Goal: Find specific page/section: Find specific page/section

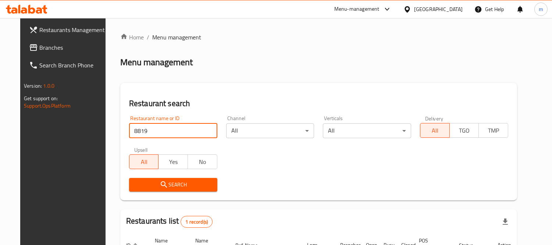
click at [439, 7] on div "[GEOGRAPHIC_DATA]" at bounding box center [438, 9] width 49 height 8
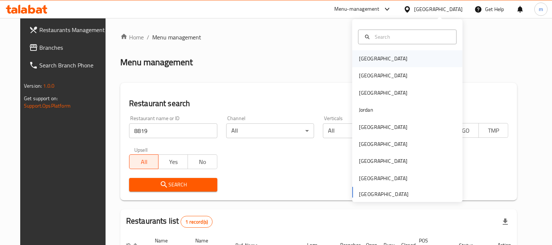
click at [377, 59] on div "[GEOGRAPHIC_DATA]" at bounding box center [407, 58] width 110 height 17
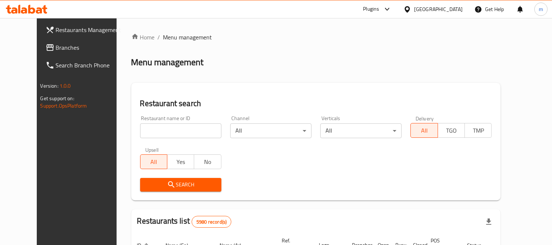
drag, startPoint x: 32, startPoint y: 42, endPoint x: 38, endPoint y: 49, distance: 8.3
click at [56, 43] on span "Branches" at bounding box center [89, 47] width 67 height 9
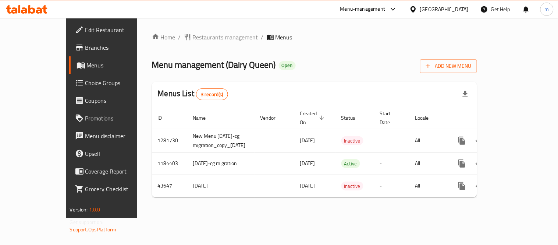
click at [193, 39] on span "Restaurants management" at bounding box center [225, 37] width 65 height 9
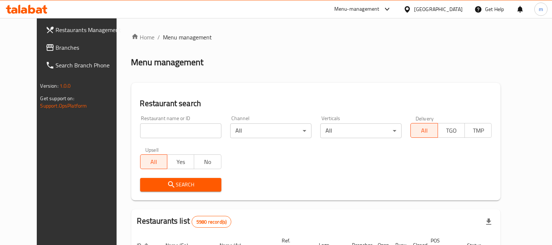
click at [160, 128] on input "search" at bounding box center [180, 130] width 81 height 15
paste input "1346"
type input "1346"
click button "Search" at bounding box center [180, 185] width 81 height 14
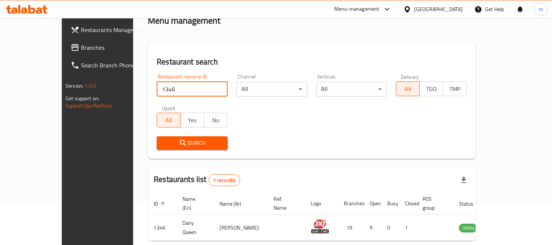
scroll to position [69, 0]
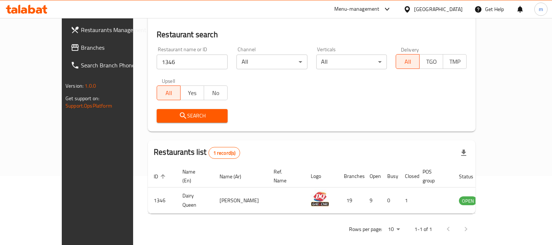
click at [446, 7] on div "[GEOGRAPHIC_DATA]" at bounding box center [438, 9] width 49 height 8
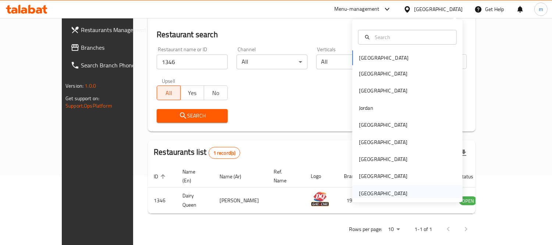
click at [369, 190] on div "[GEOGRAPHIC_DATA]" at bounding box center [383, 193] width 49 height 8
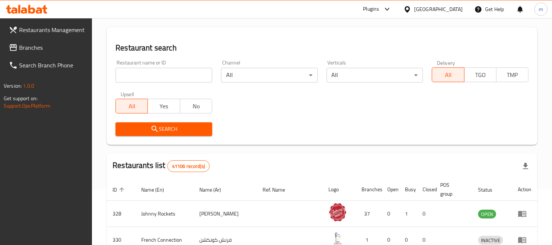
scroll to position [69, 0]
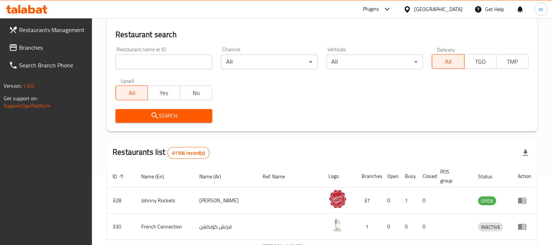
click at [37, 46] on span "Branches" at bounding box center [52, 47] width 67 height 9
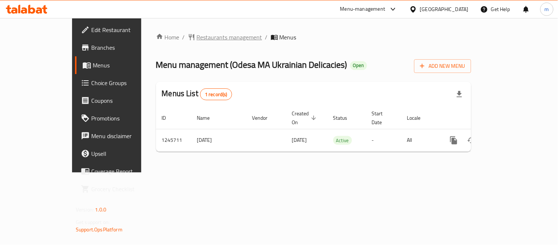
click at [197, 40] on span "Restaurants management" at bounding box center [229, 37] width 65 height 9
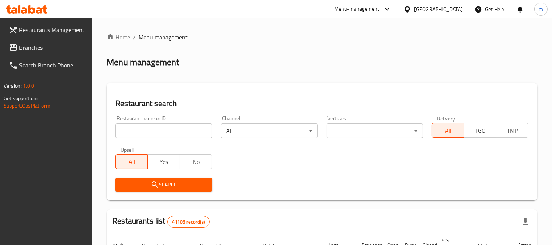
click at [169, 129] on input "search" at bounding box center [163, 130] width 97 height 15
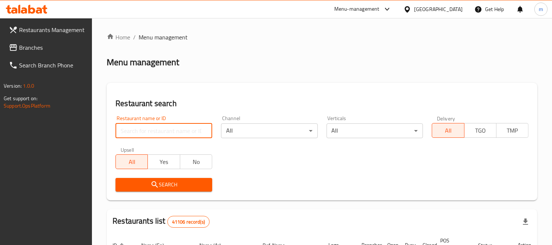
paste input "682720"
type input "682720"
click button "Search" at bounding box center [163, 185] width 97 height 14
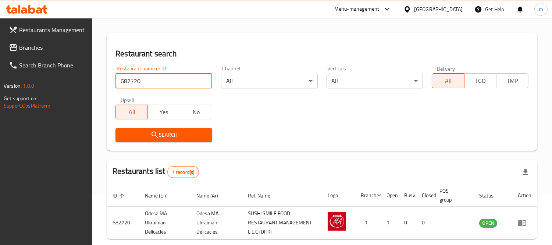
scroll to position [83, 0]
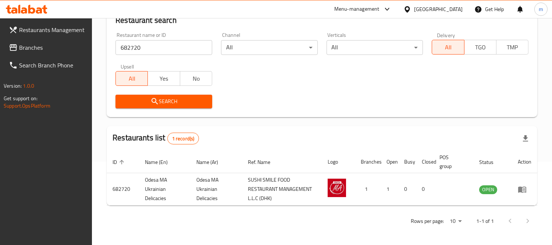
click at [433, 10] on div "[GEOGRAPHIC_DATA]" at bounding box center [438, 9] width 49 height 8
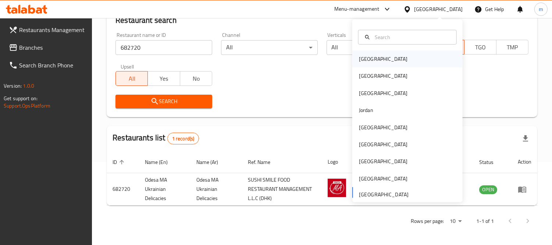
click at [372, 58] on div "[GEOGRAPHIC_DATA]" at bounding box center [383, 58] width 60 height 17
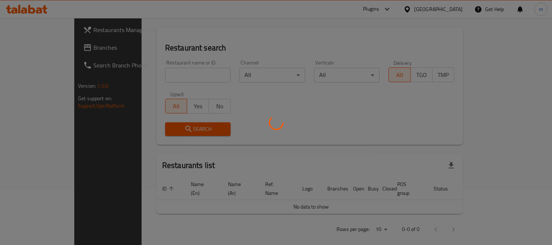
scroll to position [83, 0]
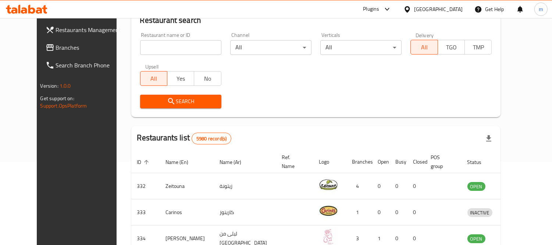
click at [56, 43] on span "Branches" at bounding box center [89, 47] width 67 height 9
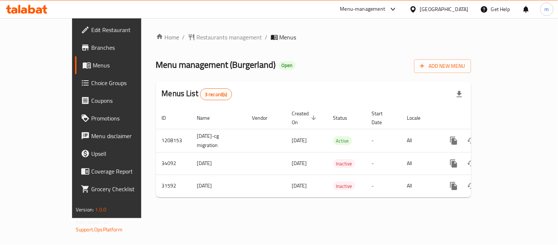
click at [197, 37] on span "Restaurants management" at bounding box center [229, 37] width 65 height 9
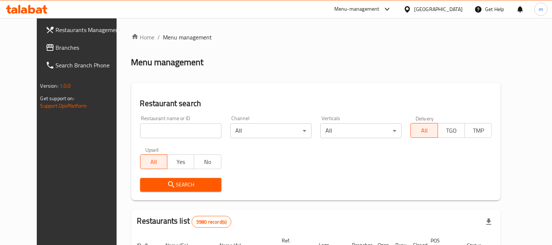
click at [163, 130] on input "search" at bounding box center [180, 130] width 81 height 15
paste input "15727"
type input "15727"
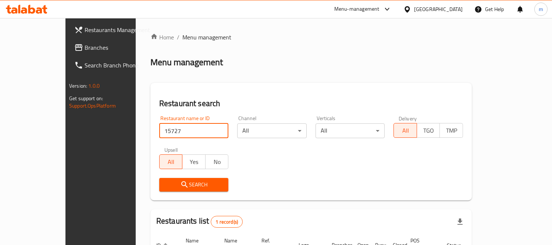
scroll to position [69, 0]
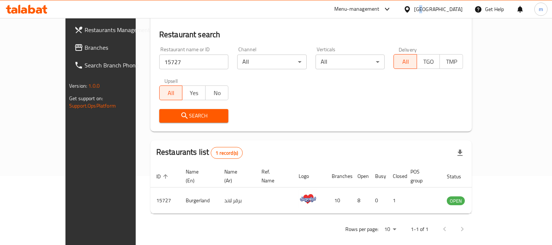
drag, startPoint x: 453, startPoint y: 4, endPoint x: 450, endPoint y: 32, distance: 27.7
click at [453, 6] on div "[GEOGRAPHIC_DATA]" at bounding box center [432, 9] width 71 height 18
click at [448, 4] on div "[GEOGRAPHIC_DATA]" at bounding box center [432, 9] width 71 height 18
click at [449, 8] on div "[GEOGRAPHIC_DATA]" at bounding box center [438, 9] width 49 height 8
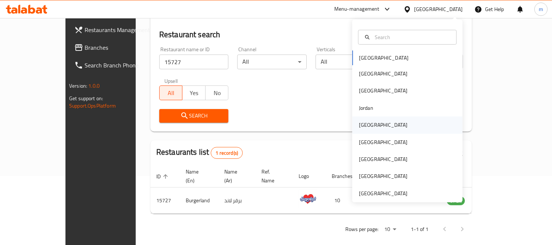
click at [363, 126] on div "[GEOGRAPHIC_DATA]" at bounding box center [383, 125] width 49 height 8
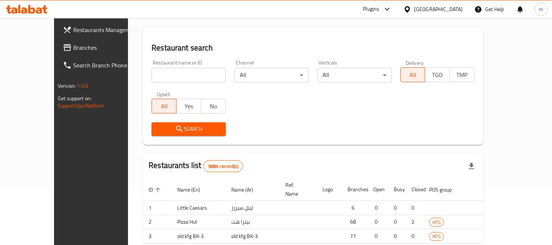
scroll to position [69, 0]
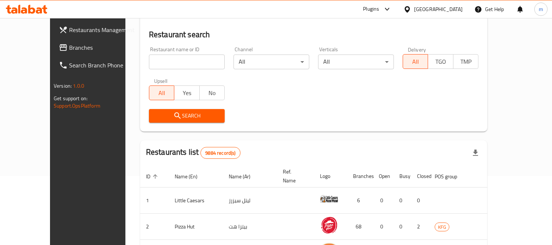
click at [69, 46] on span "Branches" at bounding box center [102, 47] width 67 height 9
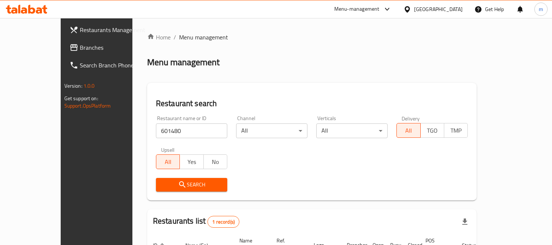
scroll to position [69, 0]
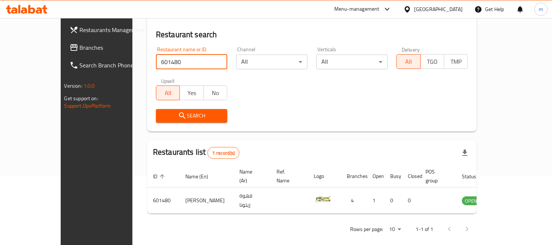
click at [455, 8] on div "[GEOGRAPHIC_DATA]" at bounding box center [438, 9] width 49 height 8
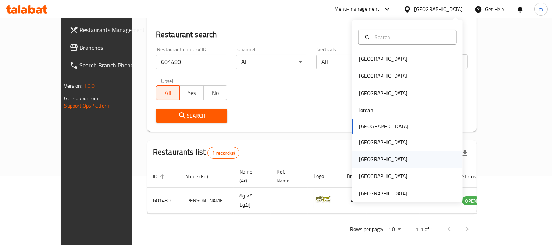
click at [368, 159] on div "[GEOGRAPHIC_DATA]" at bounding box center [383, 158] width 60 height 17
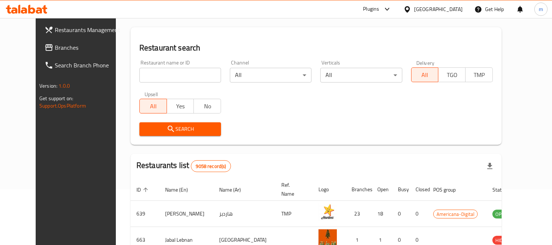
scroll to position [69, 0]
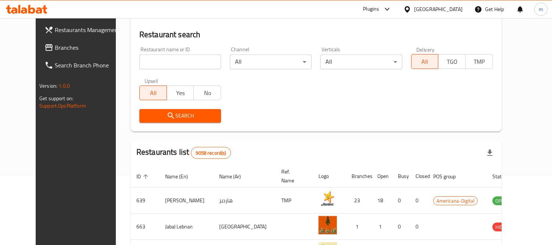
click at [55, 43] on span "Branches" at bounding box center [88, 47] width 67 height 9
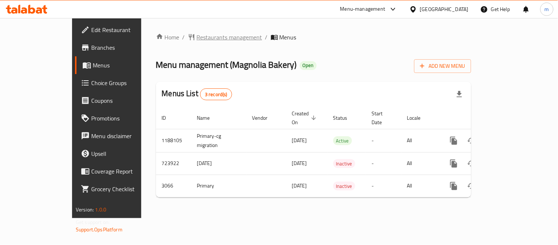
click at [197, 35] on span "Restaurants management" at bounding box center [229, 37] width 65 height 9
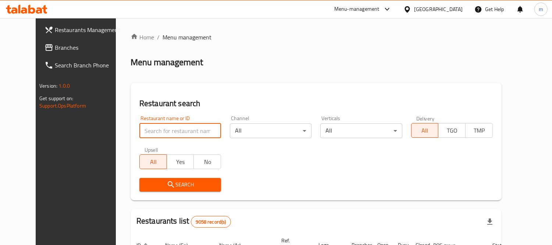
click at [176, 131] on input "search" at bounding box center [180, 130] width 82 height 15
paste input "2031"
type input "2031"
click button "Search" at bounding box center [180, 185] width 82 height 14
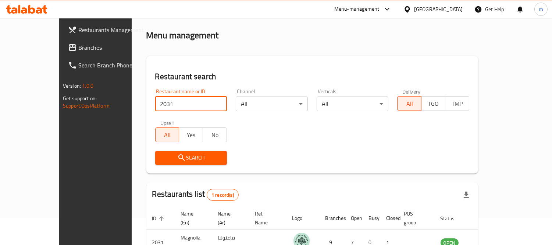
scroll to position [69, 0]
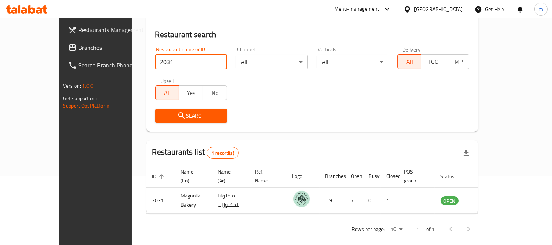
click at [451, 13] on div "Qatar" at bounding box center [438, 9] width 49 height 8
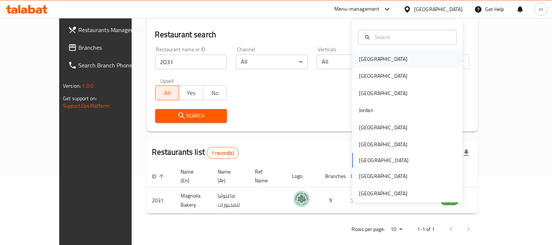
click at [373, 58] on div "Bahrain" at bounding box center [383, 58] width 60 height 17
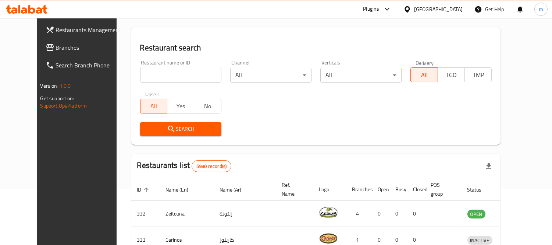
scroll to position [69, 0]
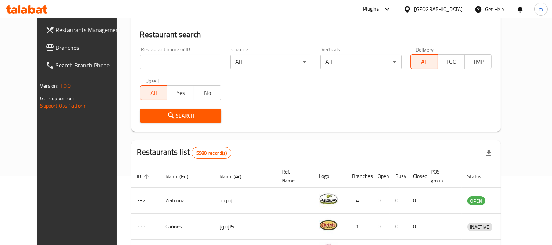
click at [56, 49] on span "Branches" at bounding box center [89, 47] width 67 height 9
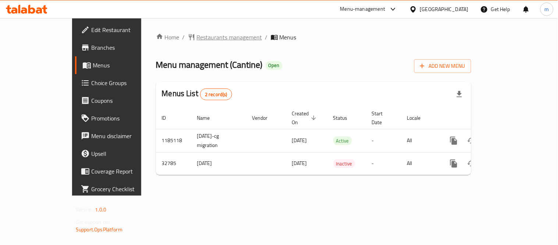
click at [197, 38] on span "Restaurants management" at bounding box center [229, 37] width 65 height 9
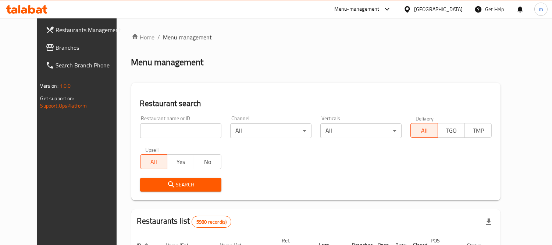
click at [170, 129] on input "search" at bounding box center [180, 130] width 81 height 15
paste input "16829"
type input "16829"
click button "Search" at bounding box center [180, 185] width 81 height 14
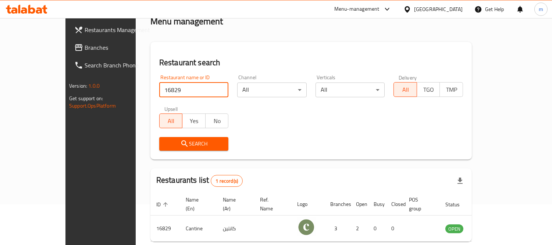
scroll to position [69, 0]
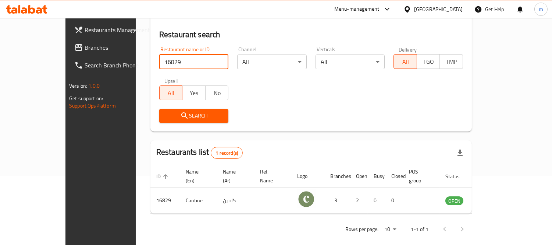
click at [447, 8] on div "Bahrain" at bounding box center [438, 9] width 49 height 8
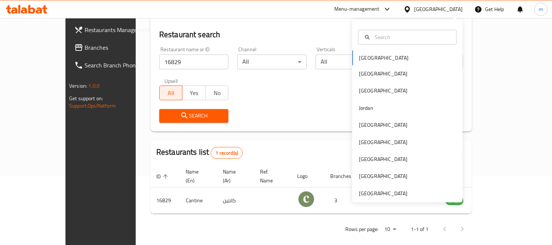
drag, startPoint x: 383, startPoint y: 199, endPoint x: 372, endPoint y: 197, distance: 11.1
click at [382, 199] on div "Bahrain Egypt Iraq Jordan Kuwait Oman Qatar Saudi Arabia United Arab Emirates" at bounding box center [407, 110] width 110 height 182
click at [374, 188] on div "[GEOGRAPHIC_DATA]" at bounding box center [383, 193] width 60 height 17
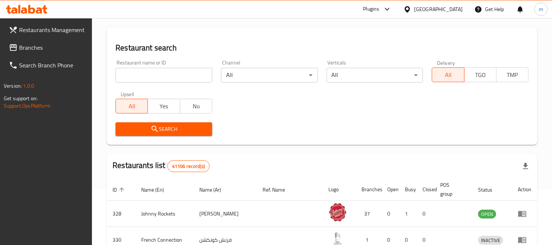
scroll to position [69, 0]
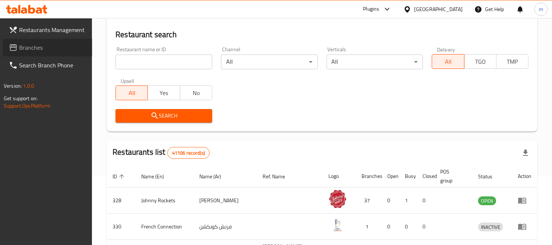
click at [53, 42] on link "Branches" at bounding box center [47, 48] width 89 height 18
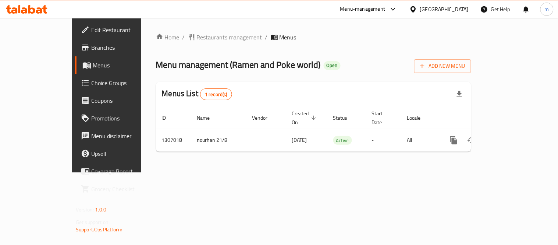
click at [197, 38] on span "Restaurants management" at bounding box center [229, 37] width 65 height 9
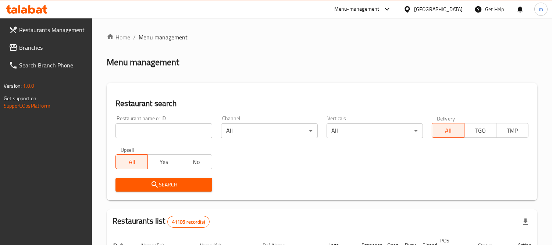
click at [175, 129] on input "search" at bounding box center [163, 130] width 97 height 15
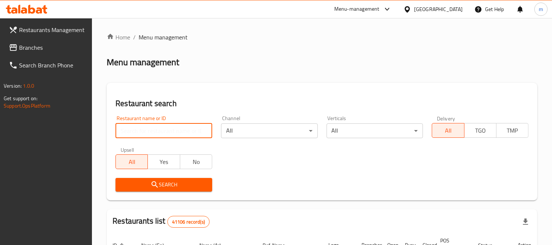
paste input "704255"
type input "704255"
click button "Search" at bounding box center [163, 185] width 97 height 14
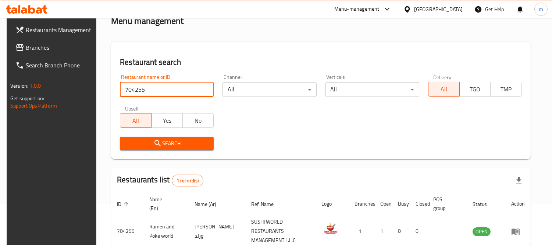
scroll to position [77, 0]
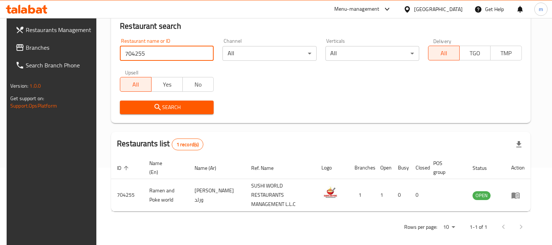
click at [28, 50] on span "Branches" at bounding box center [59, 47] width 67 height 9
